Goal: Task Accomplishment & Management: Manage account settings

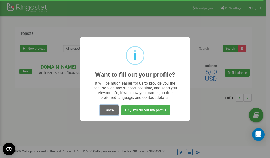
click at [104, 110] on button "Cancel" at bounding box center [109, 110] width 19 height 10
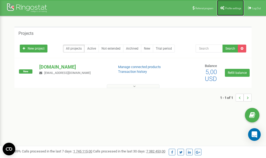
click at [229, 7] on span "Profile settings" at bounding box center [233, 8] width 16 height 3
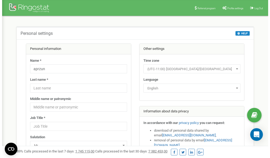
scroll to position [26, 0]
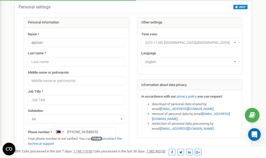
click at [98, 139] on link "verify it" at bounding box center [96, 138] width 11 height 4
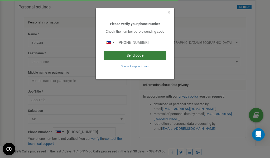
click at [149, 55] on button "Send code" at bounding box center [135, 55] width 63 height 9
